Goal: Task Accomplishment & Management: Complete application form

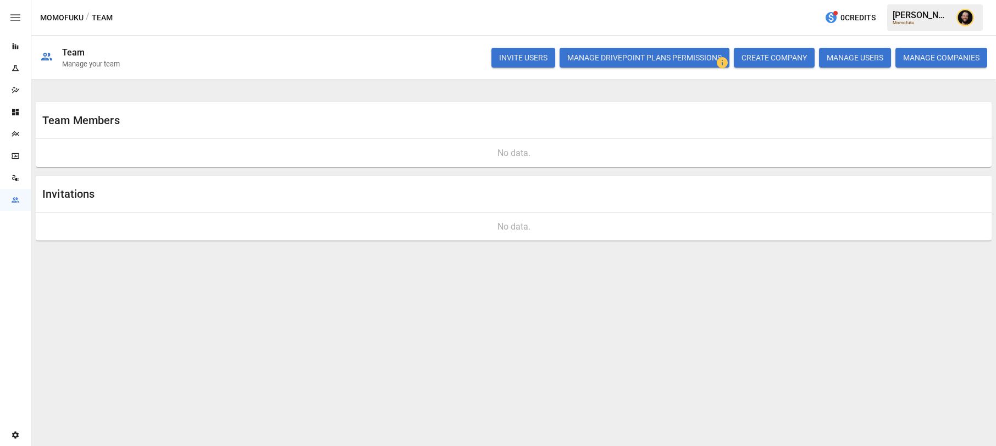
click at [522, 58] on button "INVITE USERS" at bounding box center [524, 58] width 64 height 20
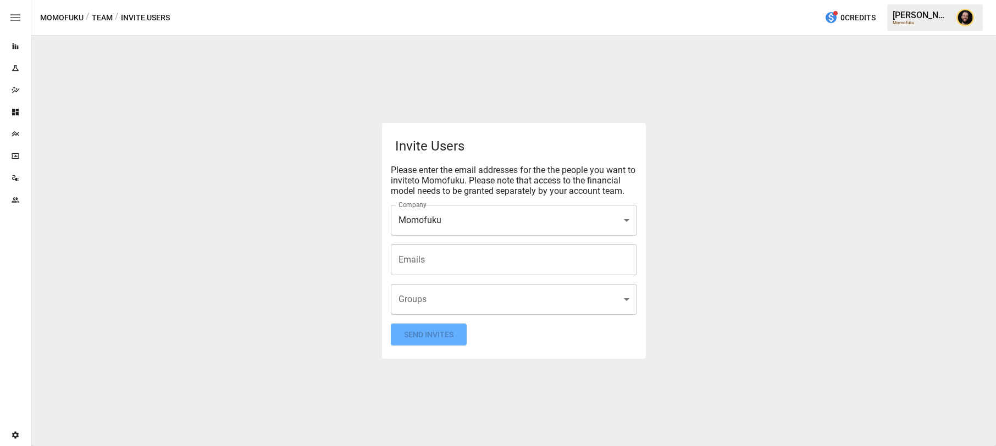
click at [431, 261] on input "Emails" at bounding box center [514, 260] width 236 height 21
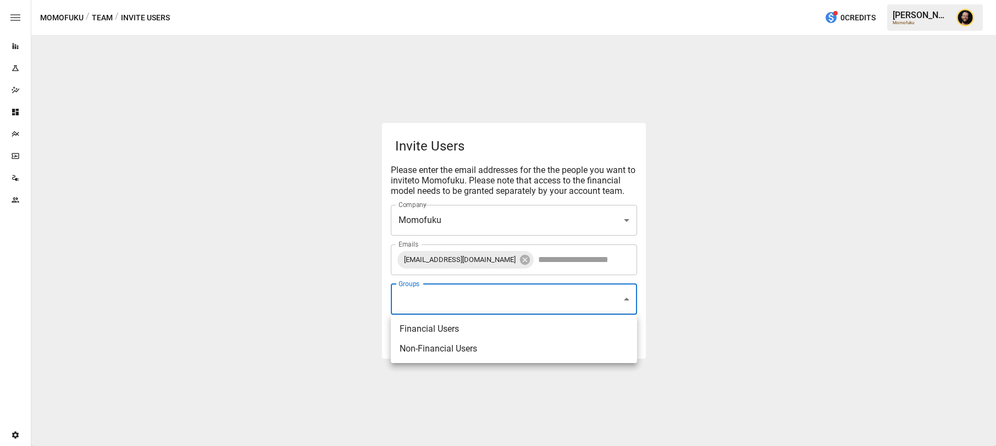
click at [428, 0] on body "Reports Experiments Dazzler Studio Dashboards Plans SmartModel ™ Data Sources T…" at bounding box center [498, 0] width 996 height 0
click at [423, 330] on li "Financial Users" at bounding box center [514, 329] width 246 height 20
type input "**********"
click at [453, 328] on li "Financial Users" at bounding box center [514, 329] width 246 height 20
click at [433, 328] on li "Financial Users" at bounding box center [514, 329] width 246 height 20
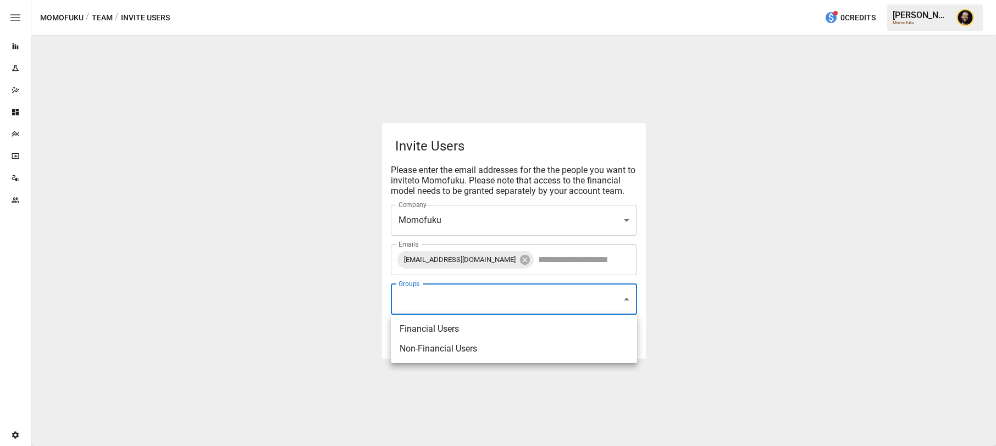
type input "**********"
click at [311, 296] on div at bounding box center [498, 223] width 996 height 446
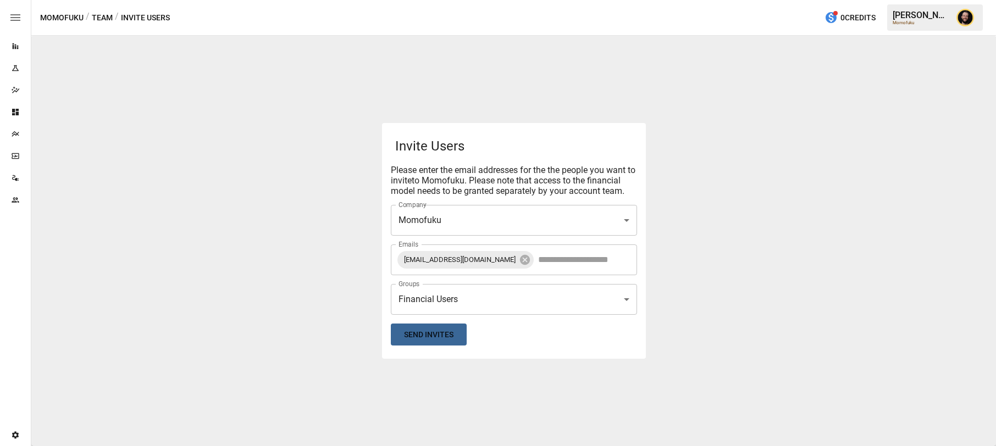
click at [437, 331] on button "Send Invites" at bounding box center [429, 335] width 76 height 23
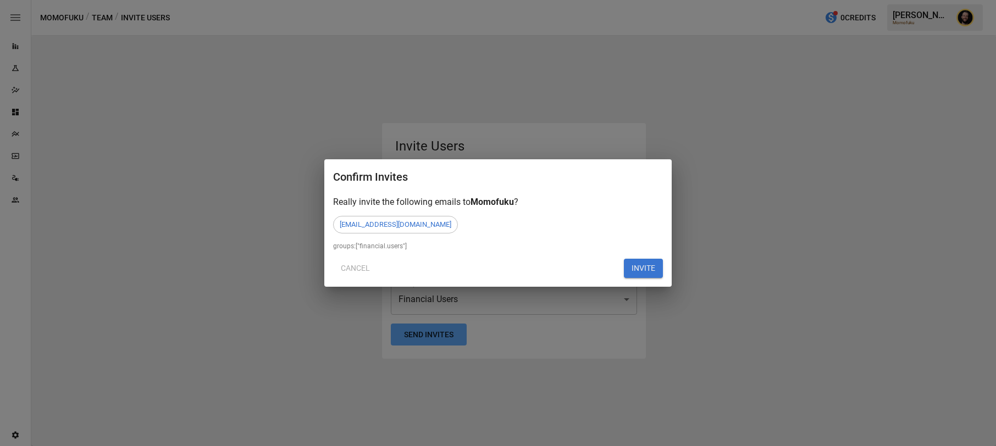
click at [650, 262] on button "INVITE" at bounding box center [643, 269] width 39 height 20
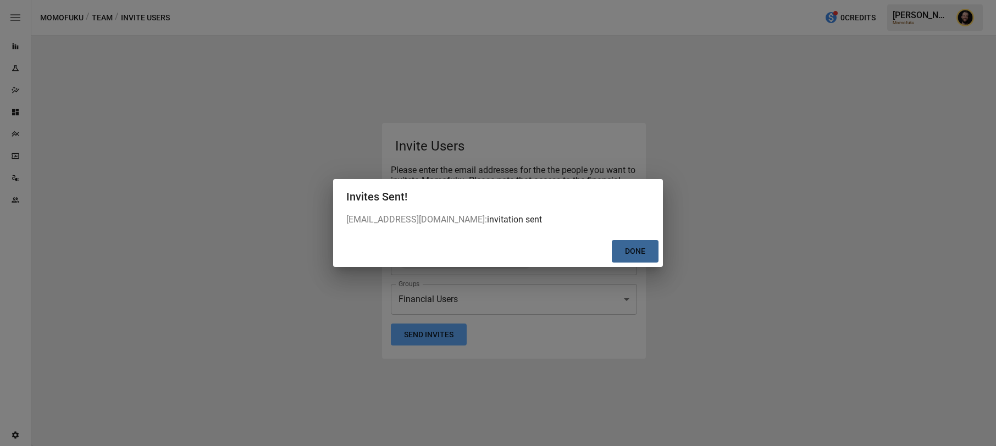
click at [638, 255] on button "Done" at bounding box center [635, 251] width 47 height 23
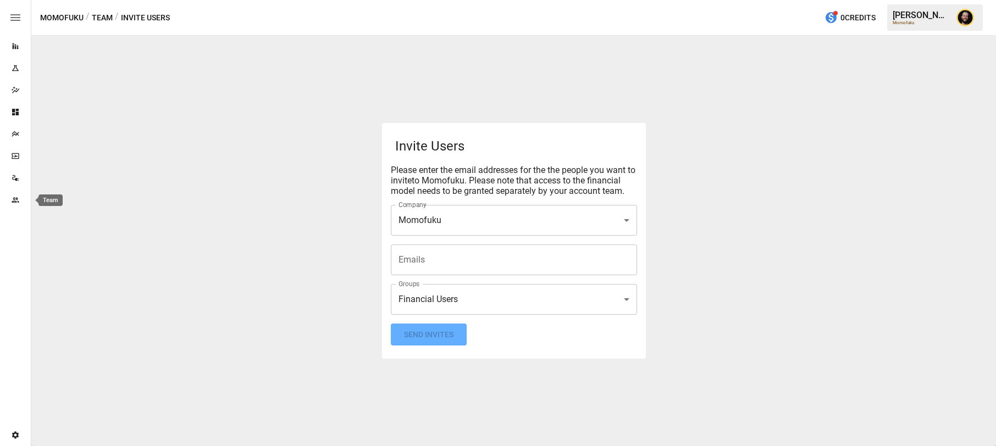
click at [12, 200] on icon "Team" at bounding box center [15, 200] width 9 height 9
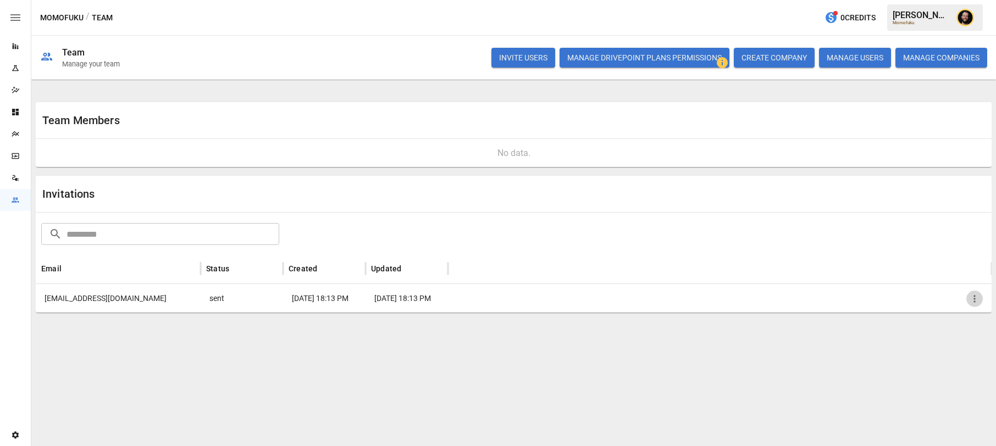
click at [972, 299] on icon "button" at bounding box center [974, 299] width 11 height 11
click at [958, 328] on li "Copy Invitation Link" at bounding box center [936, 325] width 95 height 20
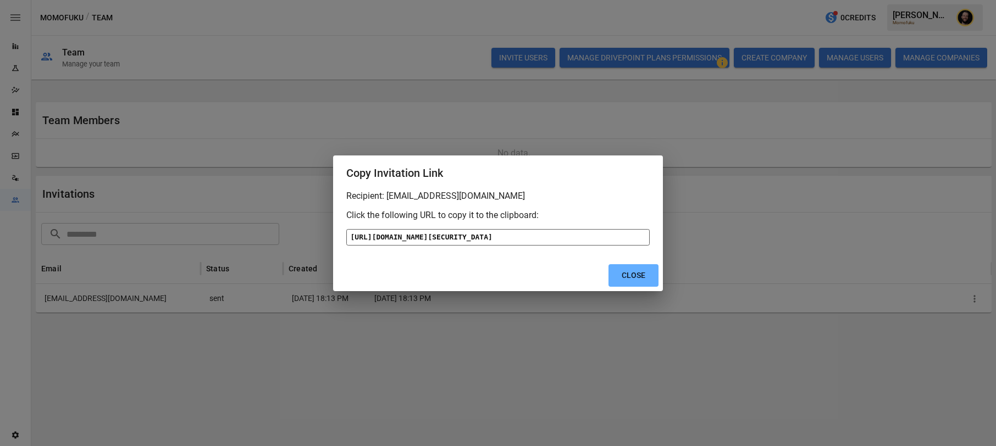
click at [589, 229] on div "[URL][DOMAIN_NAME][SECURITY_DATA]" at bounding box center [498, 237] width 304 height 16
click at [638, 287] on button "Close" at bounding box center [634, 275] width 50 height 23
